Goal: Task Accomplishment & Management: Use online tool/utility

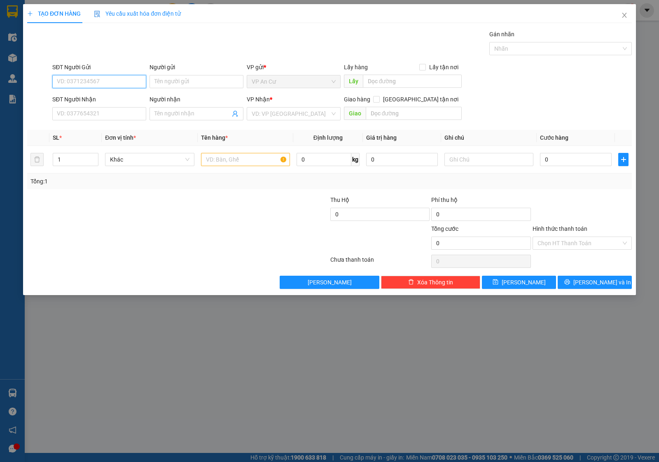
click at [106, 79] on input "SĐT Người Gửi" at bounding box center [99, 81] width 94 height 13
type input "0395069776"
click at [104, 96] on div "0395069776 - THÀNH" at bounding box center [99, 98] width 84 height 9
type input "THÀNH"
type input "0907352331"
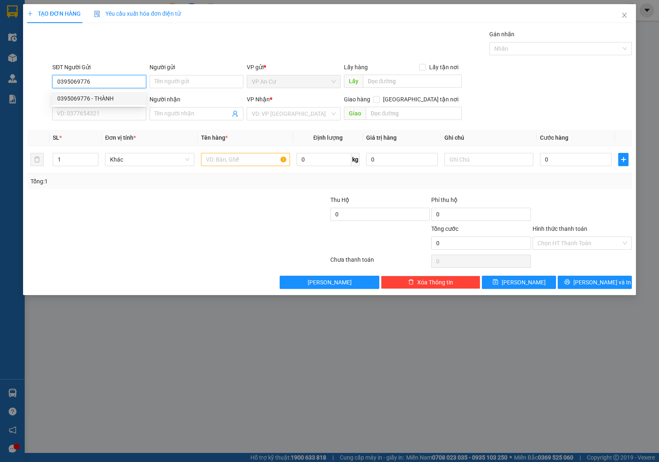
type input "TUẤN"
type input "30.000"
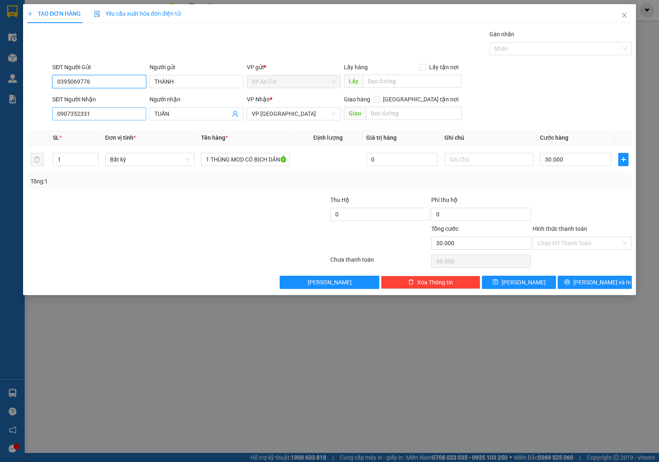
type input "0395069776"
click at [108, 111] on input "0907352331" at bounding box center [99, 113] width 94 height 13
type input "0963222212"
click at [110, 128] on div "0963222212 - DIỄM THUÝ" at bounding box center [99, 130] width 84 height 9
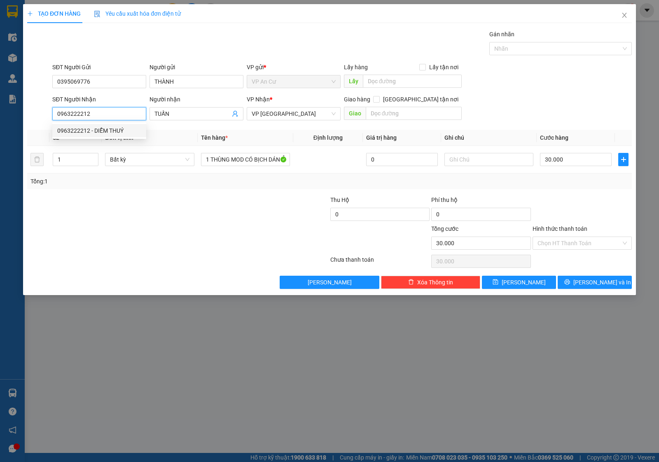
type input "DIỄM THUÝ"
type input "20.000"
type input "0963222212"
click at [74, 163] on input "1" at bounding box center [75, 159] width 45 height 12
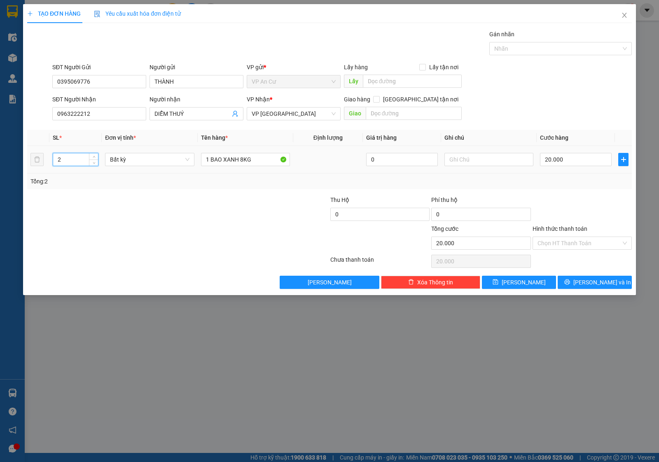
type input "2"
click at [265, 167] on div "1 BAO XANH 8KG" at bounding box center [245, 159] width 89 height 16
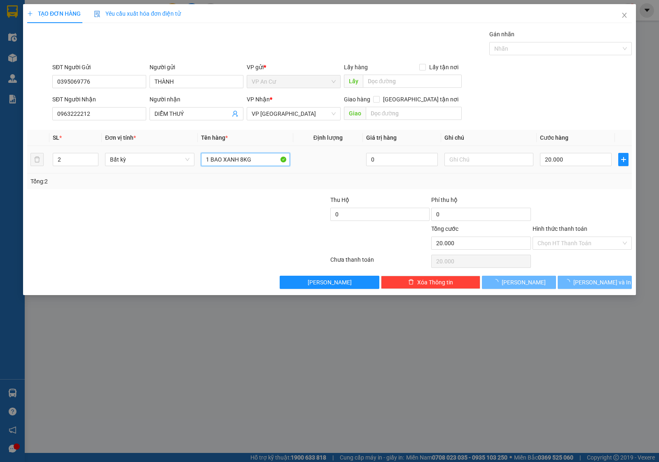
click at [265, 158] on input "1 BAO XANH 8KG" at bounding box center [245, 159] width 89 height 13
type input "0"
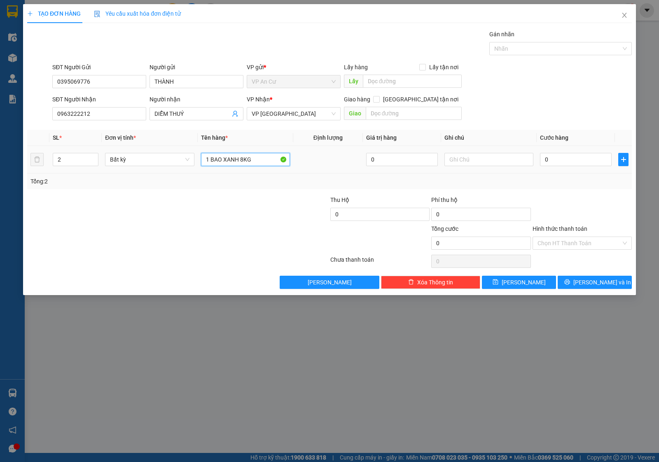
click at [265, 158] on input "1 BAO XANH 8KG" at bounding box center [245, 159] width 89 height 13
type input "2 BAO TRÁI CÂY (23KG)"
click at [268, 206] on div at bounding box center [279, 209] width 101 height 29
click at [546, 156] on input "0" at bounding box center [576, 159] width 72 height 13
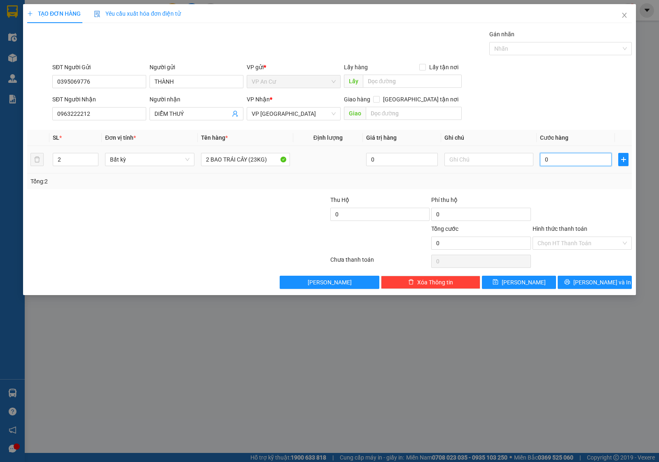
click at [549, 160] on input "0" at bounding box center [576, 159] width 72 height 13
type input "5"
type input "05"
type input "50"
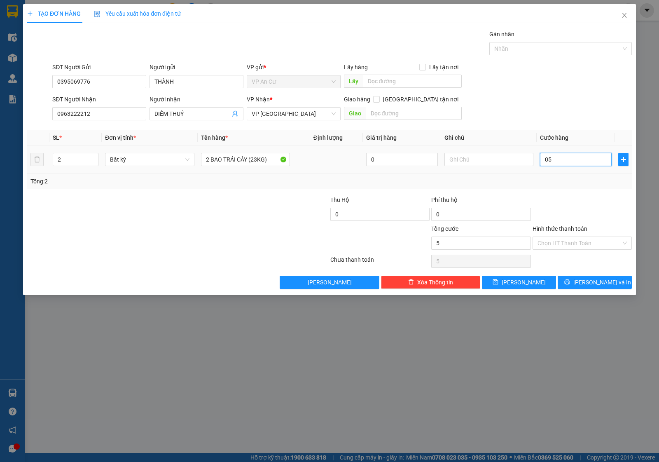
type input "50"
type input "050"
type input "50.000"
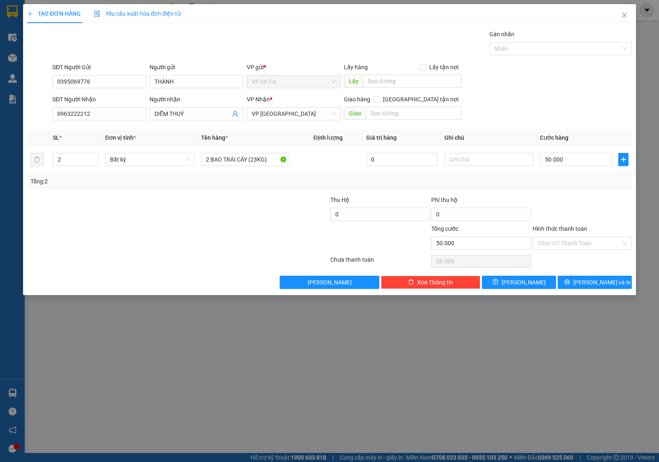
click at [588, 216] on div at bounding box center [582, 209] width 101 height 29
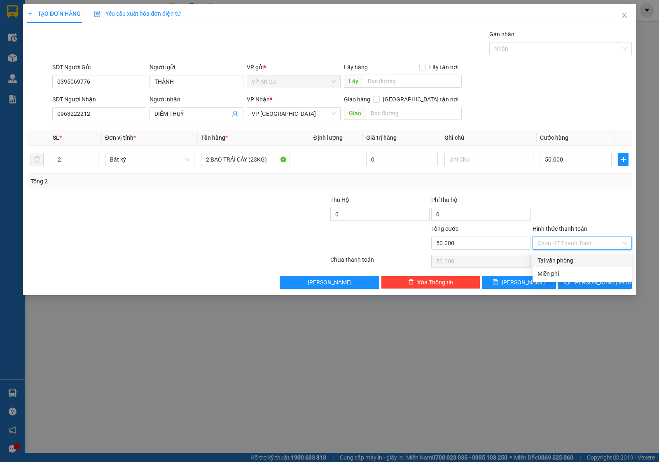
click at [585, 240] on input "Hình thức thanh toán" at bounding box center [580, 243] width 84 height 12
click at [571, 259] on div "Tại văn phòng" at bounding box center [582, 260] width 89 height 9
type input "0"
click at [589, 285] on span "[PERSON_NAME] và In" at bounding box center [603, 282] width 58 height 9
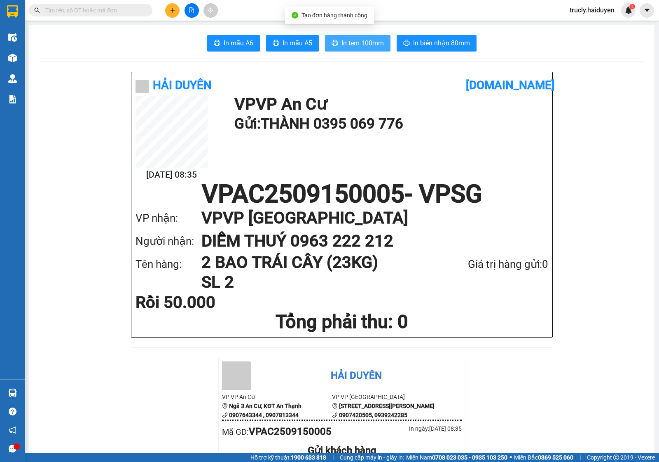
click at [342, 38] on span "In tem 100mm" at bounding box center [363, 43] width 42 height 10
click at [503, 44] on div "In mẫu A6 In mẫu A5 In tem 100mm In biên nhận 80mm" at bounding box center [342, 43] width 606 height 16
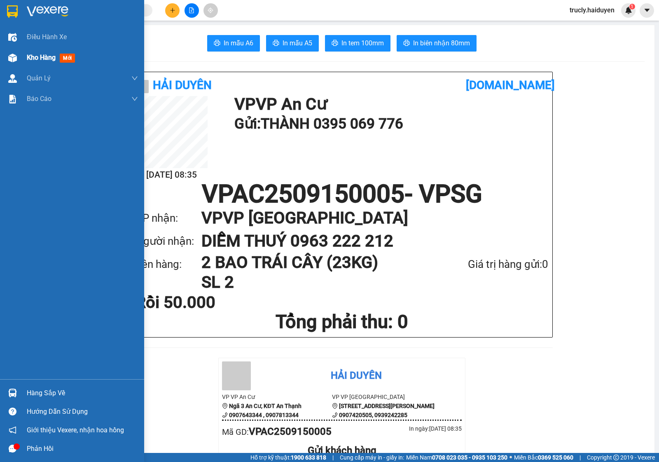
click at [22, 56] on div "Kho hàng mới" at bounding box center [72, 57] width 144 height 21
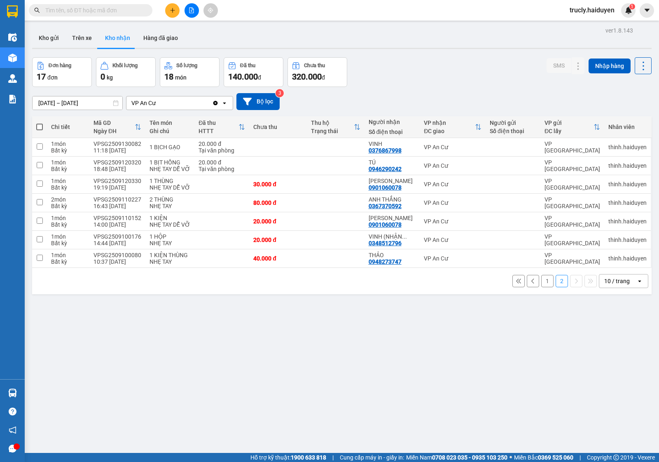
click at [466, 62] on div "Đơn hàng 17 đơn Khối lượng 0 kg Số lượng 18 món Đã thu 140.000 đ Chưa thu 320.0…" at bounding box center [342, 72] width 620 height 30
click at [48, 33] on button "Kho gửi" at bounding box center [48, 38] width 33 height 20
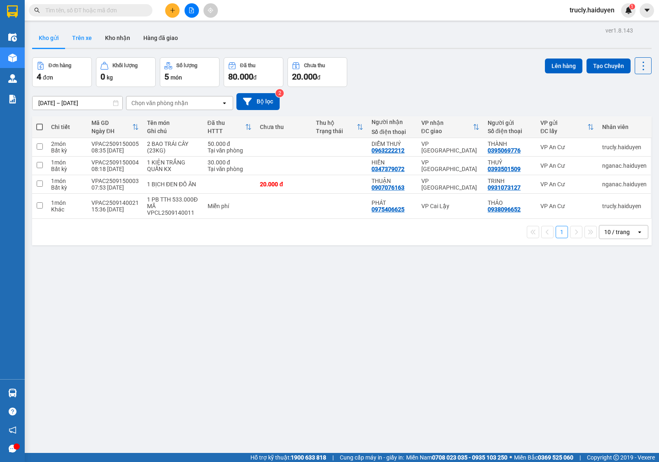
click at [87, 30] on button "Trên xe" at bounding box center [82, 38] width 33 height 20
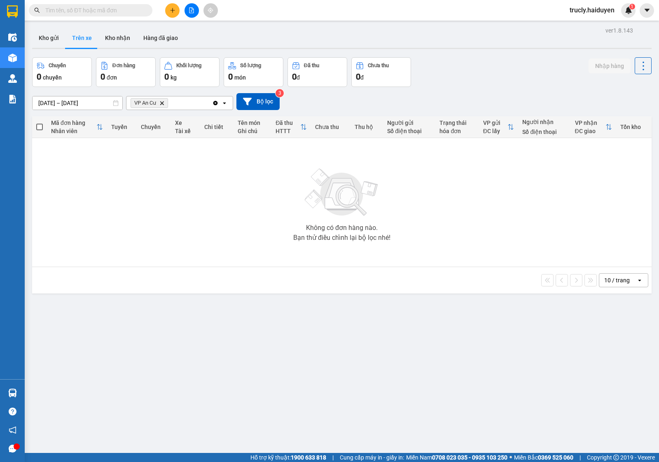
click at [443, 56] on div "ver 1.8.143 Kho gửi Trên xe Kho nhận Hàng đã giao Chuyến 0 chuyến Đơn hàng 0 đơ…" at bounding box center [342, 256] width 626 height 462
click at [110, 42] on button "Kho nhận" at bounding box center [117, 38] width 38 height 20
type input "[DATE] – [DATE]"
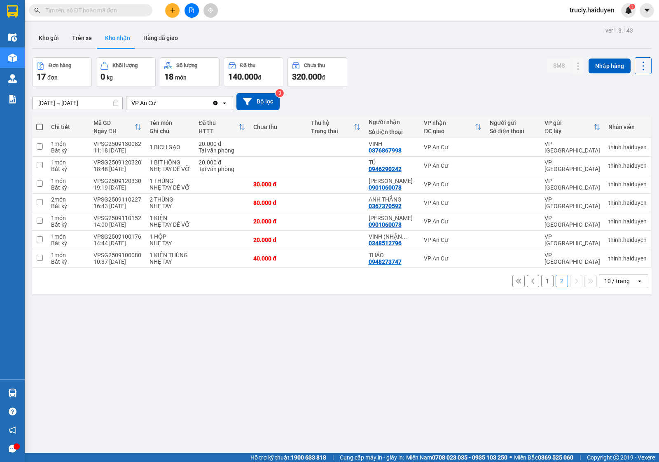
click at [541, 280] on button "1" at bounding box center [547, 281] width 12 height 12
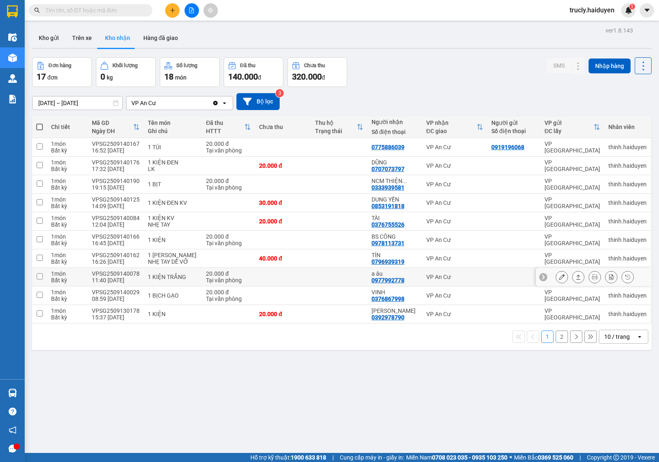
click at [559, 277] on icon at bounding box center [562, 277] width 6 height 6
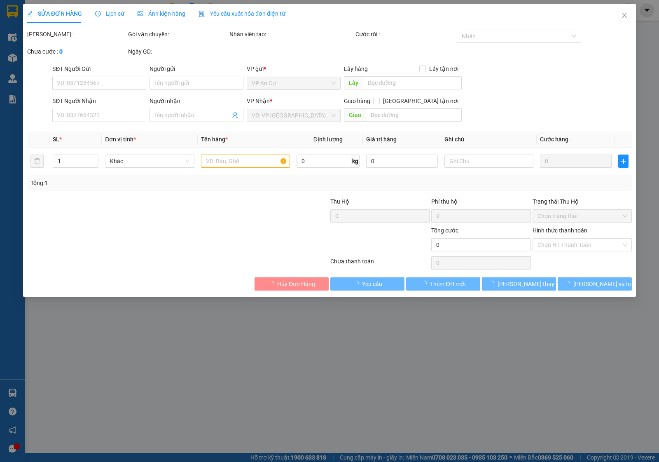
type input "0977992778"
type input "a âu"
type input "20.000"
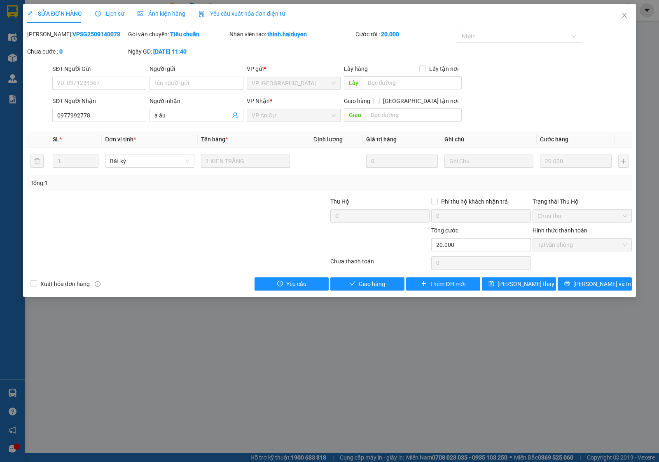
click at [383, 295] on div "SỬA ĐƠN HÀNG Lịch sử Ảnh kiện hàng Yêu cầu xuất hóa đơn điện tử Total Paid Fee …" at bounding box center [329, 150] width 613 height 293
click at [382, 287] on span "Giao hàng" at bounding box center [372, 283] width 26 height 9
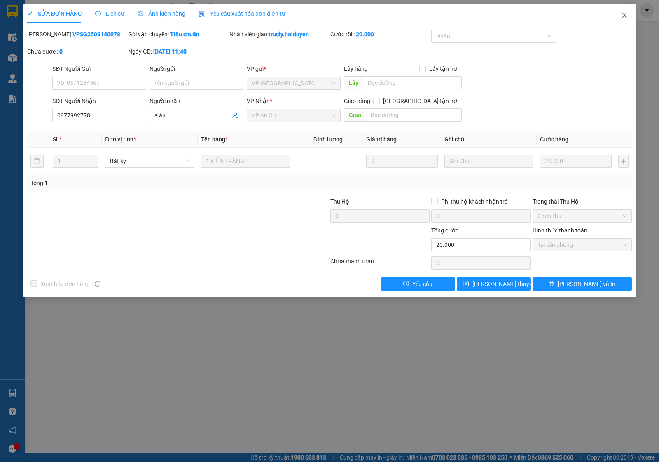
click at [629, 13] on span "Close" at bounding box center [624, 15] width 23 height 23
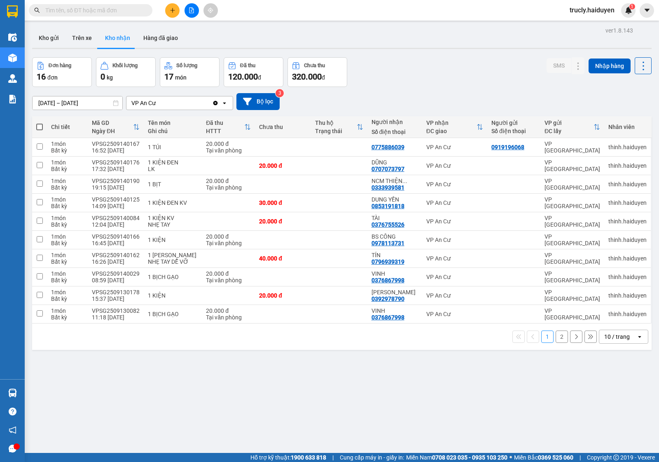
click at [408, 58] on div "Đơn hàng 16 đơn Khối lượng 0 kg Số lượng 17 món Đã thu 120.000 đ Chưa thu 320.0…" at bounding box center [342, 72] width 620 height 30
click at [42, 37] on button "Kho gửi" at bounding box center [48, 38] width 33 height 20
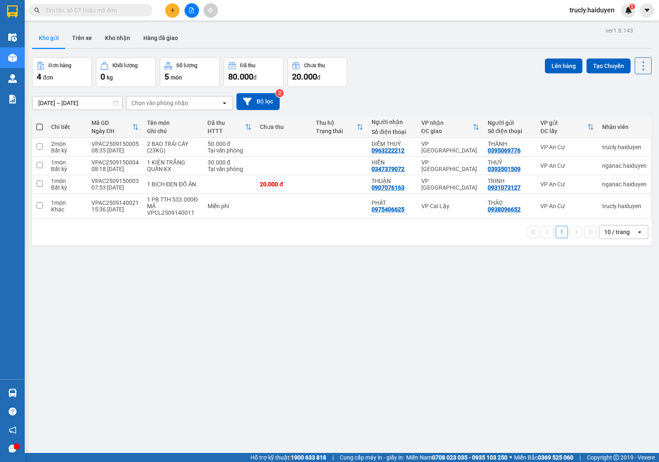
click at [370, 91] on div "[DATE] – [DATE] Press the down arrow key to interact with the calendar and sele…" at bounding box center [342, 101] width 620 height 29
click at [124, 183] on div "VPAC2509150003" at bounding box center [114, 181] width 47 height 7
checkbox input "true"
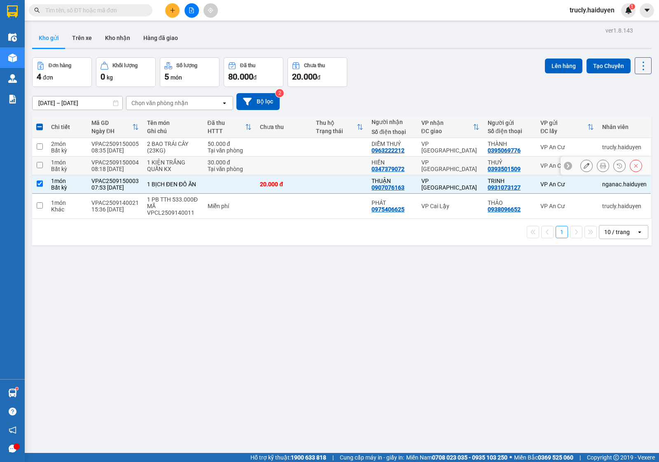
click at [124, 169] on div "08:18 [DATE]" at bounding box center [114, 169] width 47 height 7
checkbox input "true"
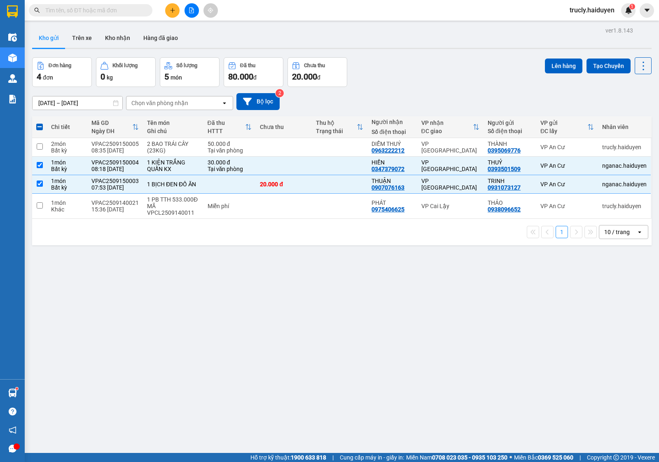
click at [537, 68] on div "Đơn hàng 4 đơn Khối lượng 0 kg Số lượng 5 món Đã thu 80.000 đ Chưa thu 20.000 đ…" at bounding box center [342, 72] width 620 height 30
click at [559, 65] on button "Lên hàng" at bounding box center [563, 66] width 37 height 15
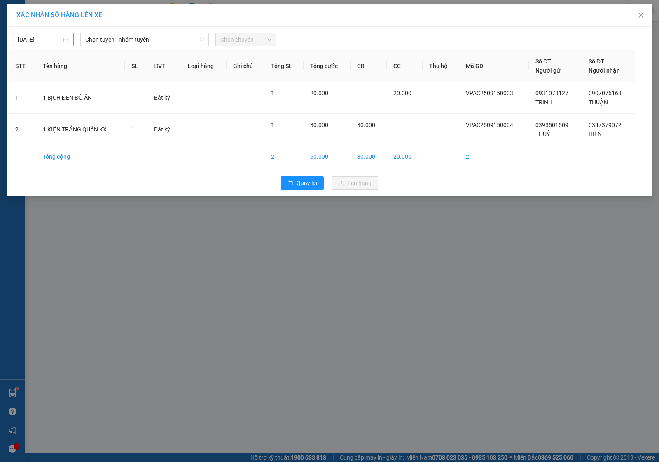
click at [44, 35] on input "[DATE]" at bounding box center [40, 39] width 44 height 9
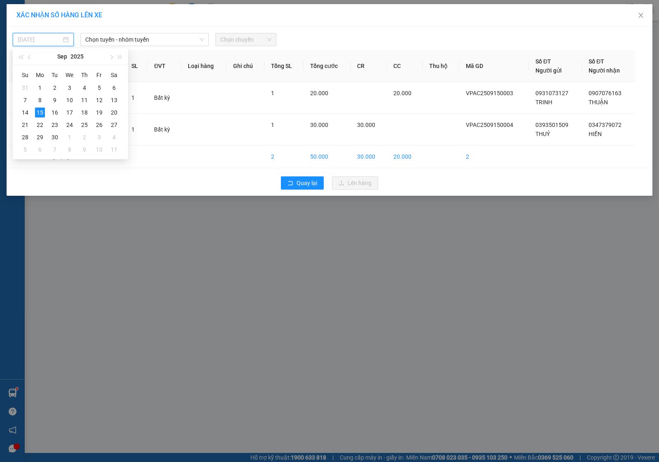
type input "[DATE]"
click at [41, 112] on div "15" at bounding box center [40, 113] width 10 height 10
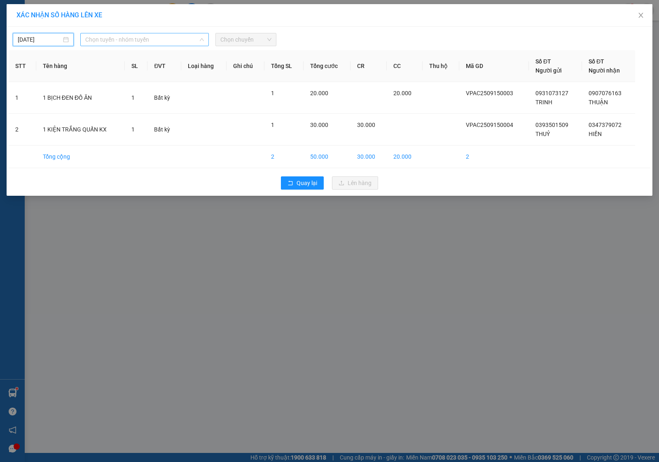
click at [126, 40] on span "Chọn tuyến - nhóm tuyến" at bounding box center [144, 39] width 119 height 12
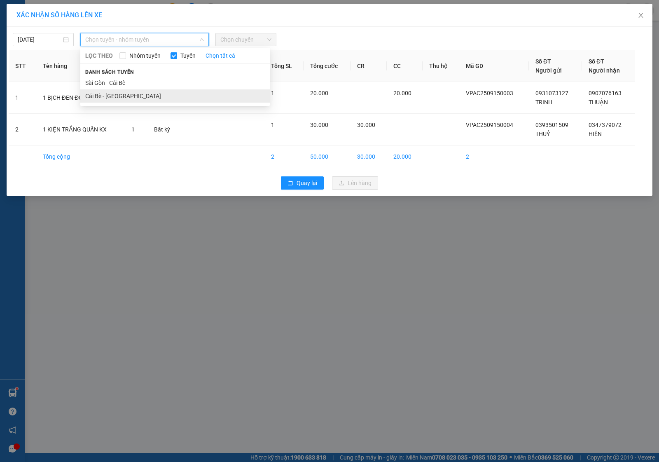
click at [114, 91] on li "Cái Bè - [GEOGRAPHIC_DATA]" at bounding box center [175, 95] width 190 height 13
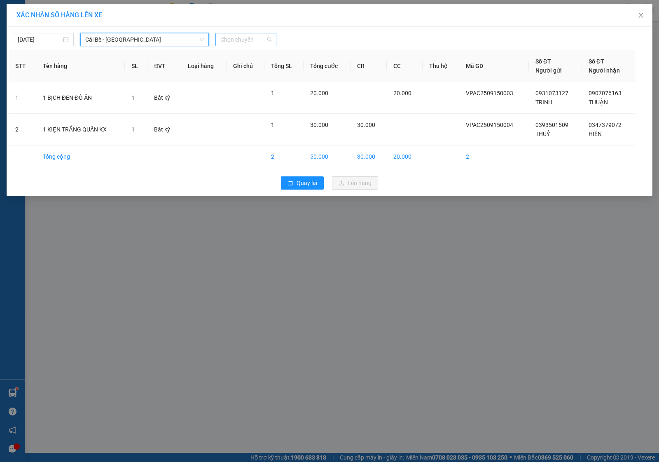
click at [252, 40] on span "Chọn chuyến" at bounding box center [245, 39] width 51 height 12
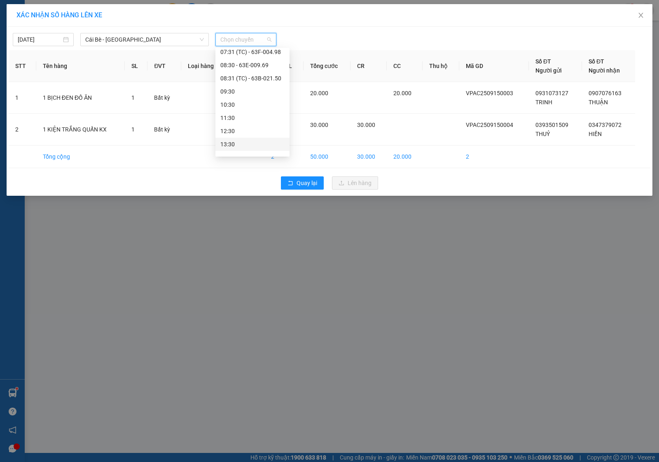
scroll to position [119, 0]
click at [254, 81] on div "08:30 - 63E-009.69" at bounding box center [252, 81] width 64 height 9
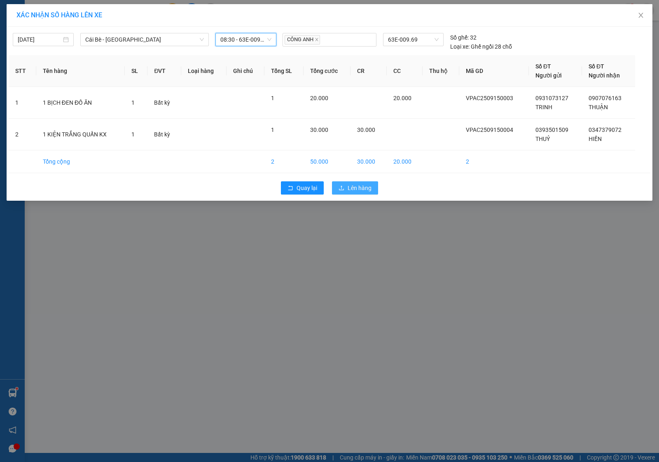
click at [359, 186] on span "Lên hàng" at bounding box center [360, 187] width 24 height 9
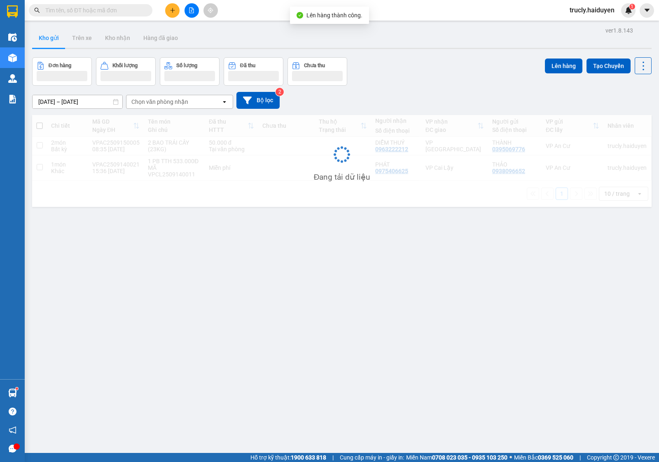
click at [411, 56] on div "ver 1.8.143 Kho gửi Trên xe Kho nhận Hàng đã giao Đơn hàng Khối lượng Số lượng …" at bounding box center [342, 256] width 626 height 462
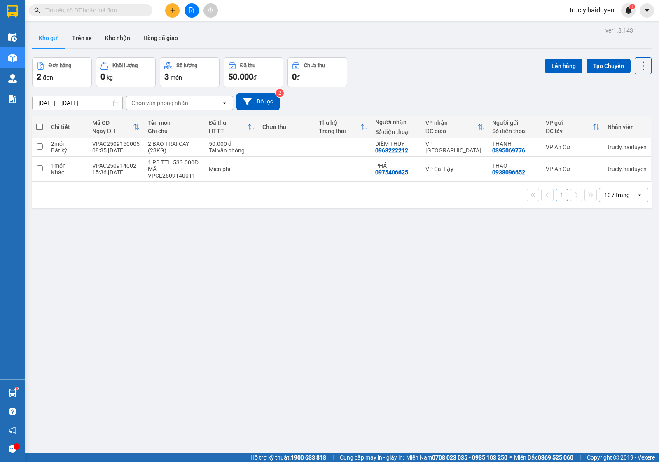
click at [397, 54] on div "ver 1.8.143 Kho gửi Trên xe Kho nhận Hàng đã giao Đơn hàng 2 đơn Khối lượng 0 k…" at bounding box center [342, 256] width 626 height 462
click at [419, 86] on div "Đơn hàng 2 đơn Khối lượng 0 kg Số lượng 3 món Đã thu 50.000 đ Chưa thu 0 đ Lên …" at bounding box center [342, 72] width 620 height 30
click at [413, 78] on div "Đơn hàng 2 đơn Khối lượng 0 kg Số lượng 3 món Đã thu 50.000 đ Chưa thu 0 đ Lên …" at bounding box center [342, 72] width 620 height 30
click at [118, 34] on button "Kho nhận" at bounding box center [117, 38] width 38 height 20
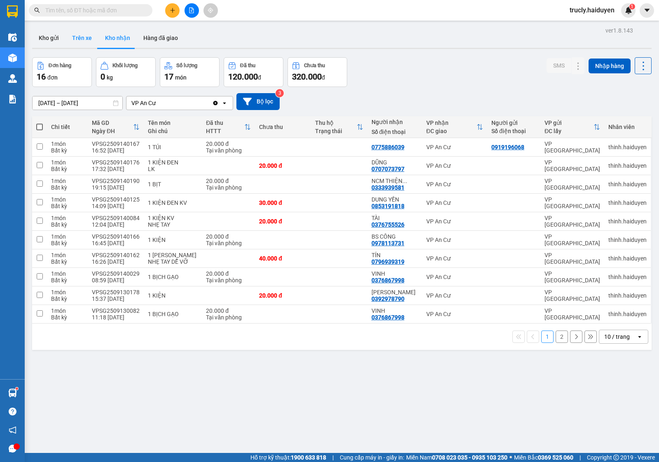
click at [77, 44] on button "Trên xe" at bounding box center [82, 38] width 33 height 20
type input "[DATE] – [DATE]"
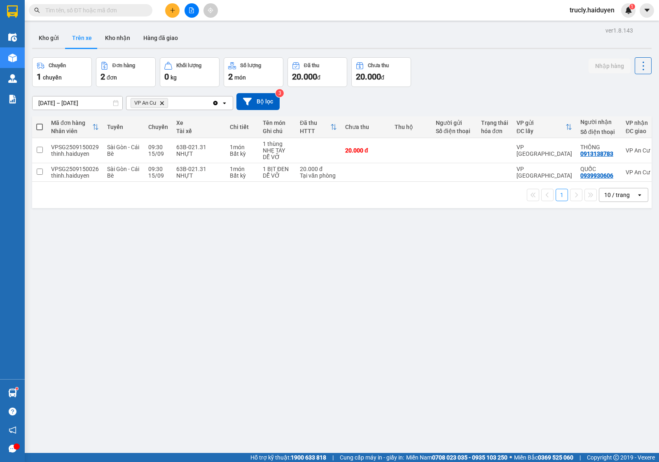
click at [105, 14] on input "text" at bounding box center [93, 10] width 97 height 9
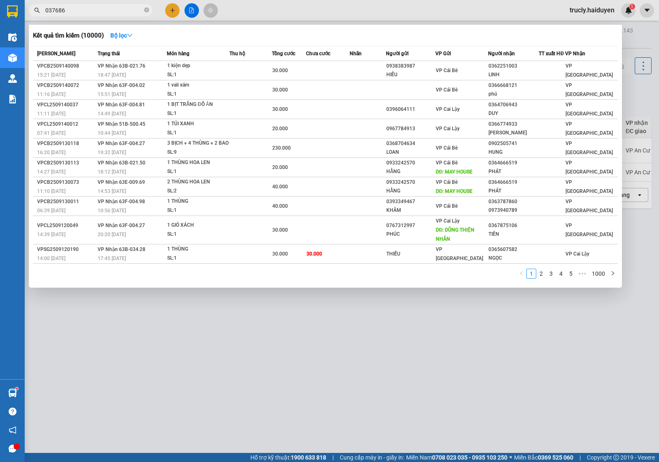
type input "0376867"
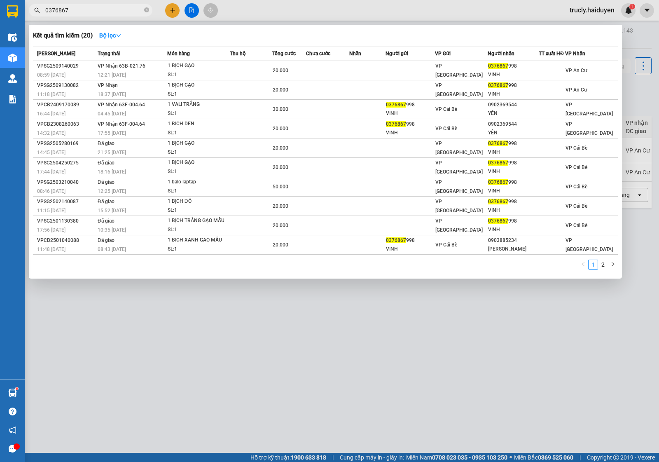
click at [114, 11] on input "0376867" at bounding box center [93, 10] width 97 height 9
